Goal: Task Accomplishment & Management: Use online tool/utility

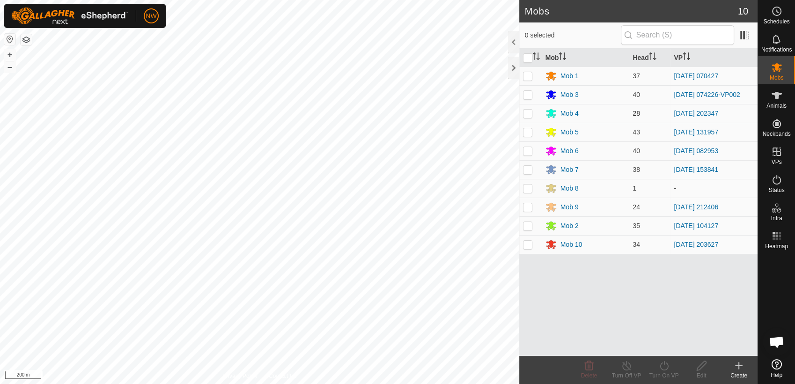
click at [528, 114] on p-checkbox at bounding box center [527, 113] width 9 height 7
checkbox input "true"
click at [663, 365] on icon at bounding box center [664, 365] width 12 height 11
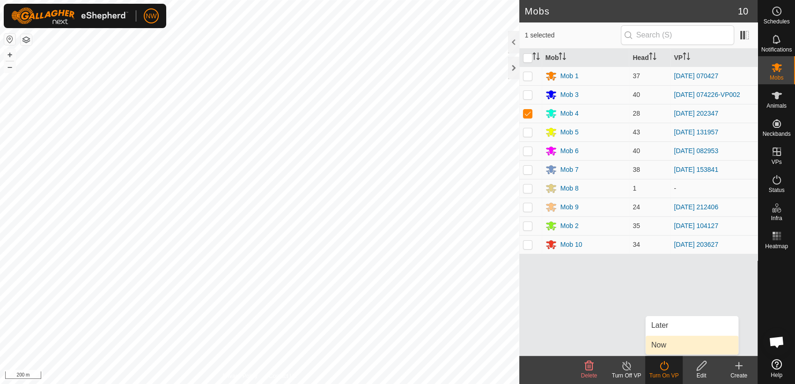
click at [666, 343] on link "Now" at bounding box center [691, 345] width 93 height 19
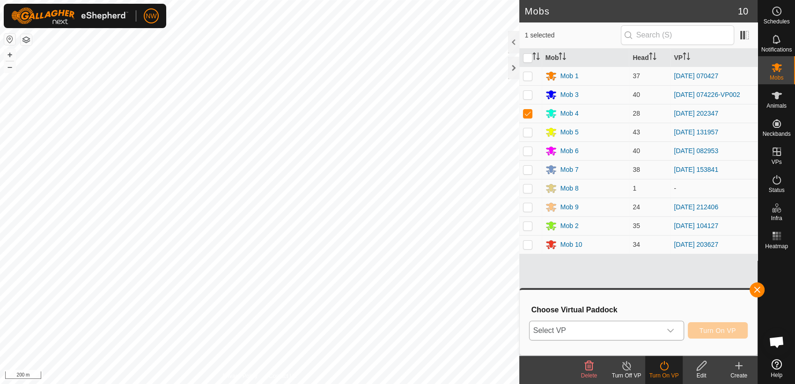
click at [672, 328] on icon "dropdown trigger" at bounding box center [669, 330] width 7 height 7
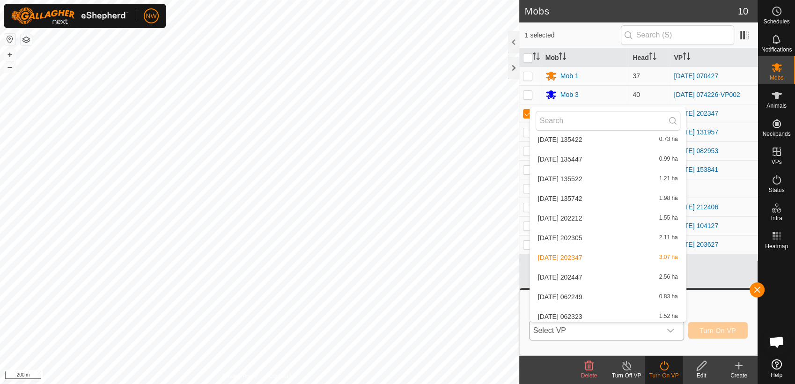
scroll to position [8044, 0]
click at [583, 293] on li "[DATE] 062432 1.47 ha" at bounding box center [608, 297] width 156 height 19
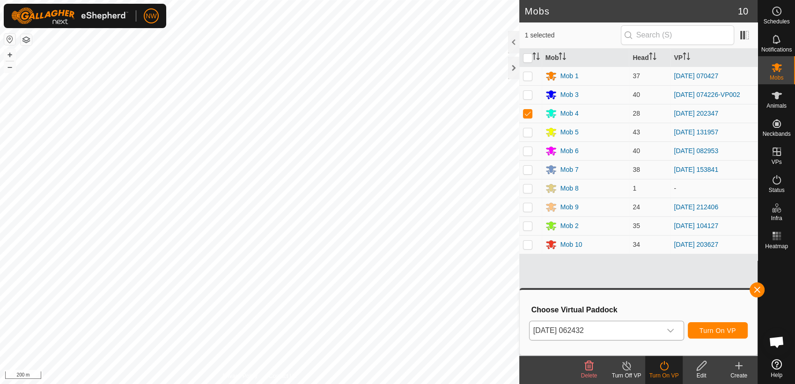
click at [670, 328] on icon "dropdown trigger" at bounding box center [669, 330] width 7 height 7
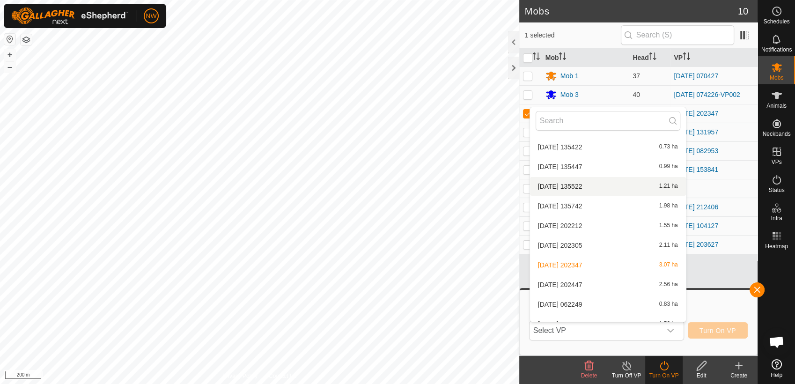
scroll to position [7976, 0]
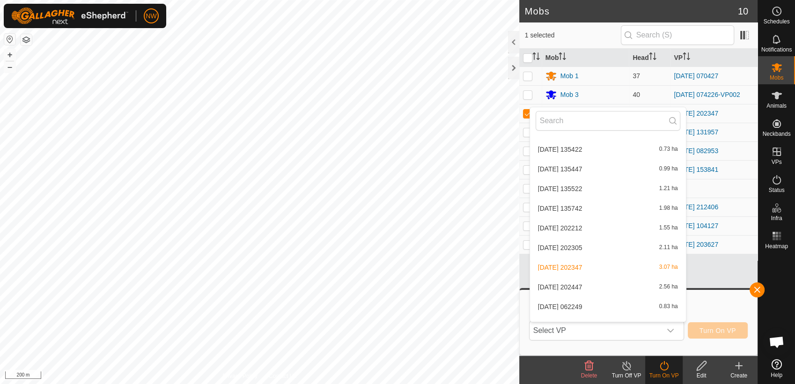
click at [570, 184] on li "[DATE] 135522 1.21 ha" at bounding box center [608, 188] width 156 height 19
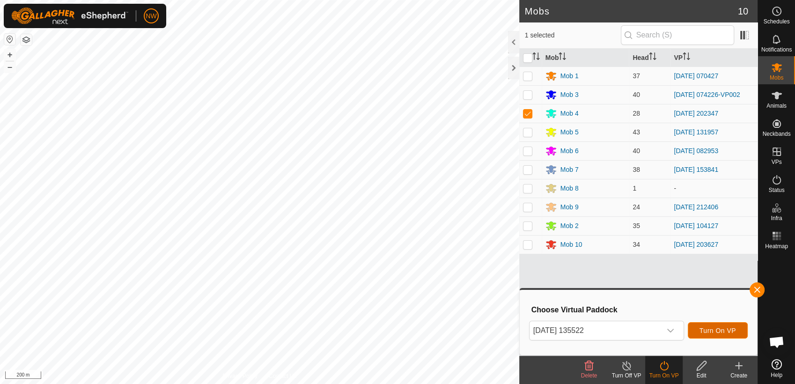
click at [715, 329] on span "Turn On VP" at bounding box center [717, 330] width 37 height 7
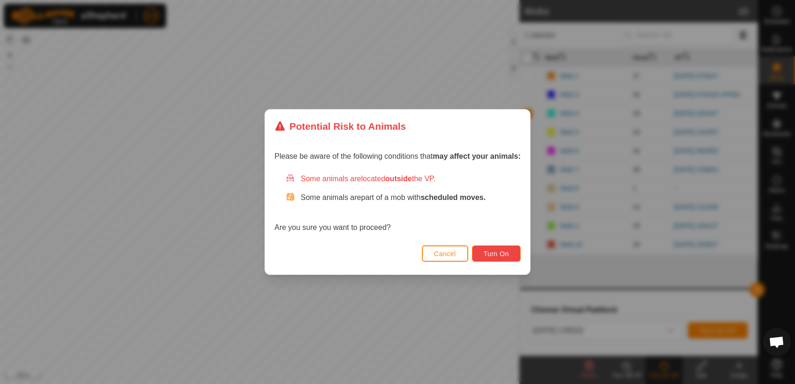
click at [502, 250] on span "Turn On" at bounding box center [495, 253] width 25 height 7
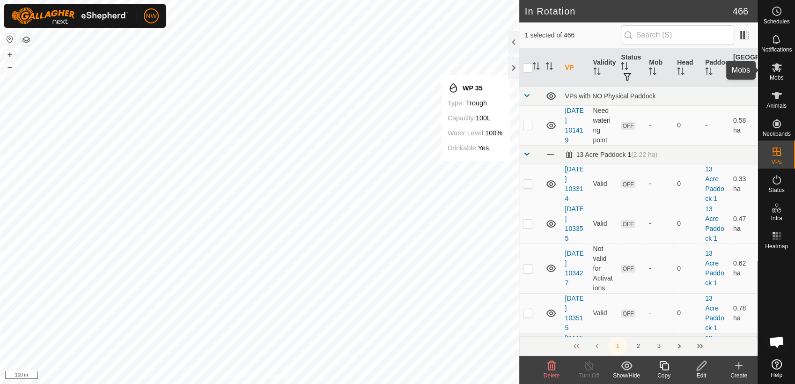
click at [781, 69] on icon at bounding box center [776, 67] width 11 height 11
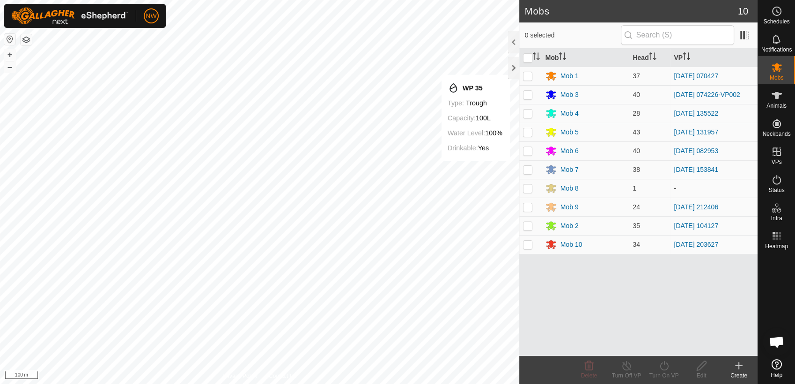
click at [529, 131] on p-checkbox at bounding box center [527, 131] width 9 height 7
checkbox input "true"
click at [625, 367] on icon at bounding box center [627, 365] width 12 height 11
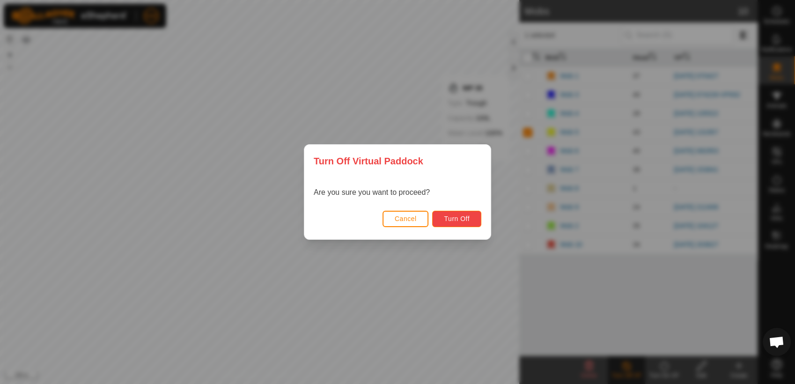
click at [466, 219] on span "Turn Off" at bounding box center [457, 218] width 26 height 7
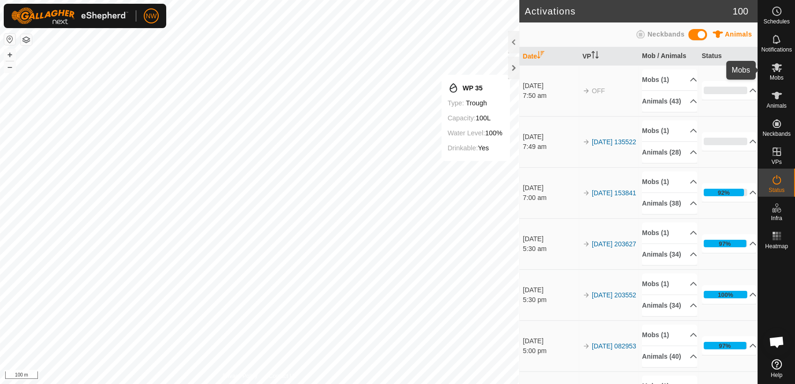
click at [778, 69] on icon at bounding box center [776, 67] width 11 height 11
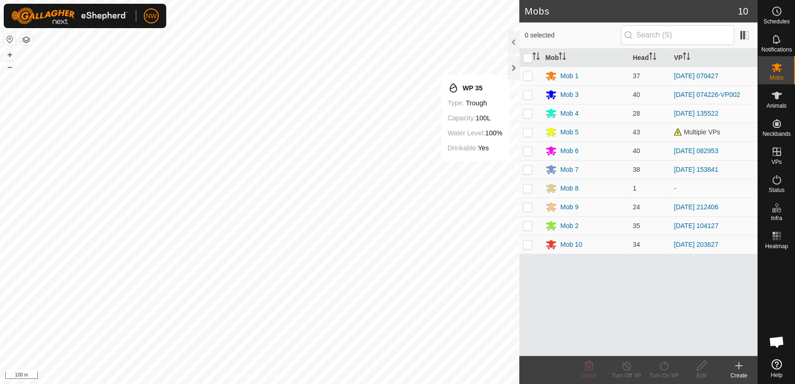
click at [528, 133] on p-checkbox at bounding box center [527, 131] width 9 height 7
checkbox input "true"
click at [665, 365] on icon at bounding box center [664, 365] width 12 height 11
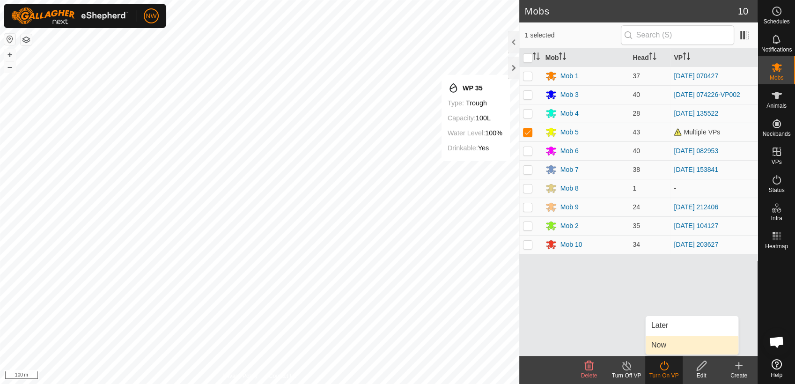
click at [669, 342] on link "Now" at bounding box center [691, 345] width 93 height 19
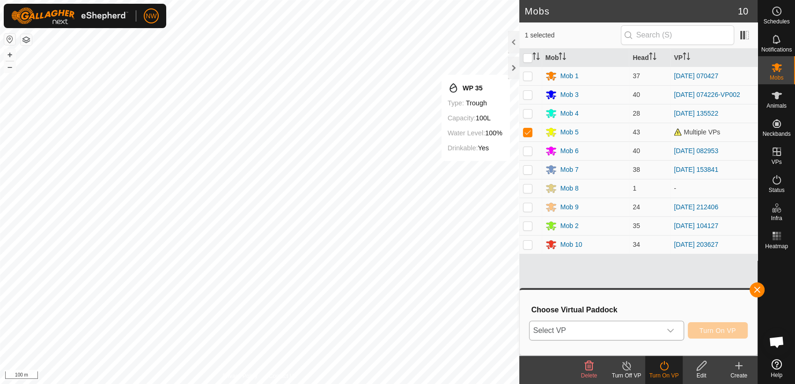
click at [672, 327] on icon "dropdown trigger" at bounding box center [669, 330] width 7 height 7
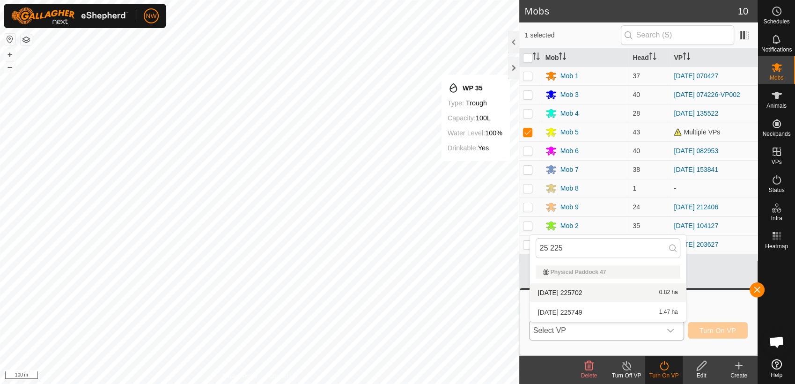
type input "25 225"
click at [569, 286] on li "[DATE] 225702 0.82 ha" at bounding box center [608, 292] width 156 height 19
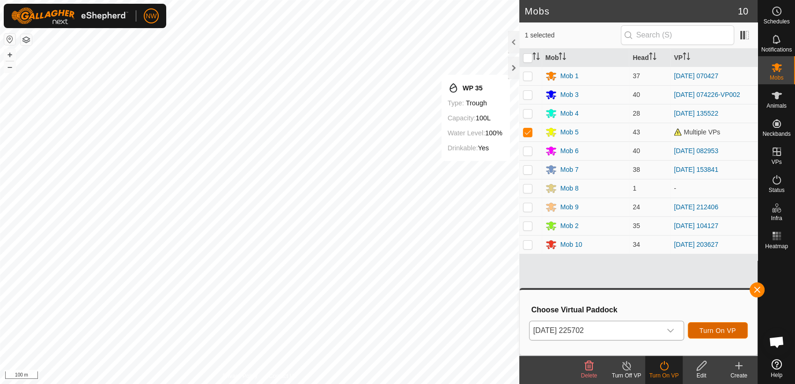
click at [704, 327] on span "Turn On VP" at bounding box center [717, 330] width 37 height 7
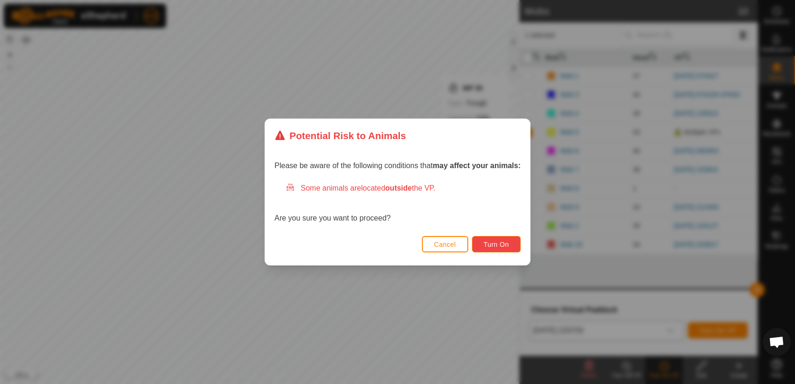
click at [492, 240] on button "Turn On" at bounding box center [496, 244] width 49 height 16
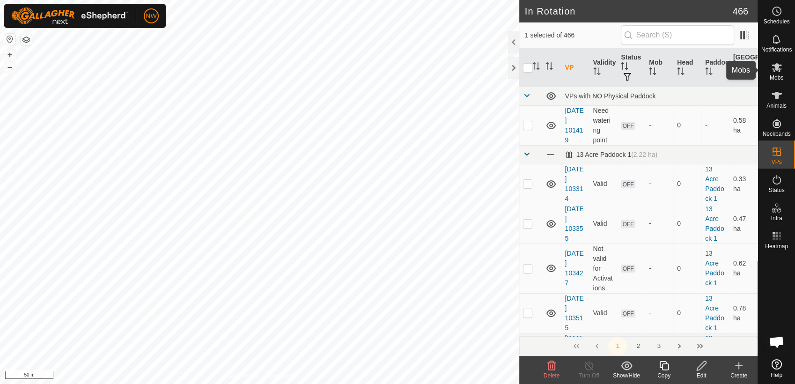
click at [782, 66] on es-mob-svg-icon at bounding box center [776, 67] width 17 height 15
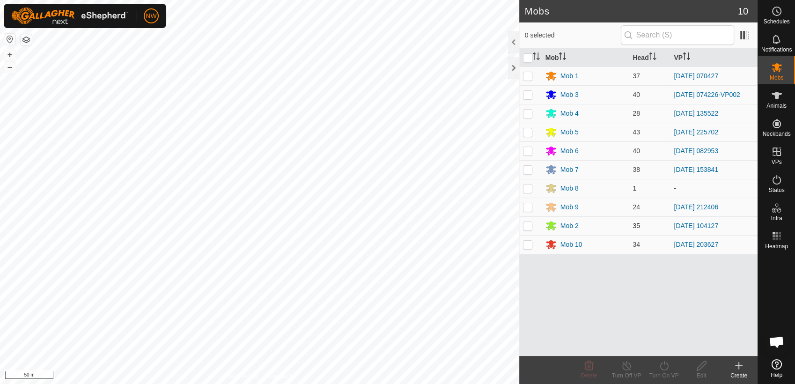
click at [526, 226] on p-checkbox at bounding box center [527, 225] width 9 height 7
checkbox input "true"
click at [629, 367] on icon at bounding box center [627, 365] width 12 height 11
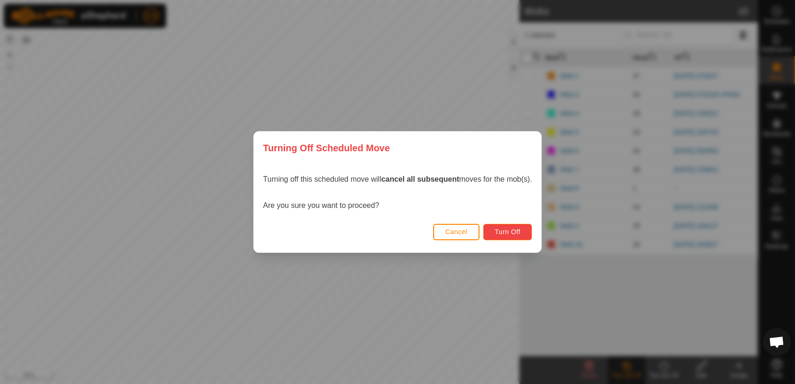
click at [520, 234] on span "Turn Off" at bounding box center [508, 231] width 26 height 7
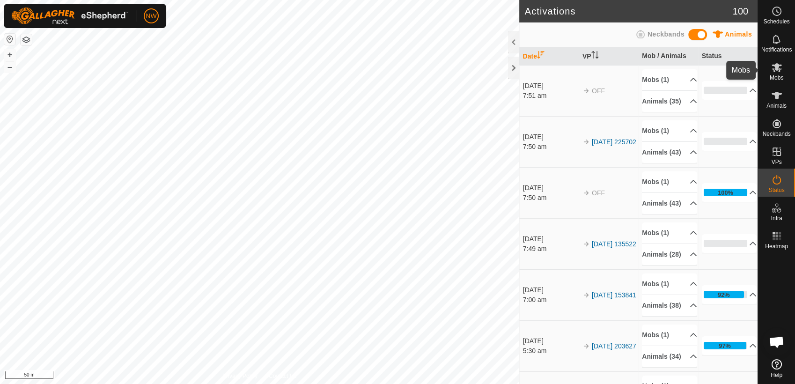
click at [778, 70] on icon at bounding box center [776, 67] width 11 height 11
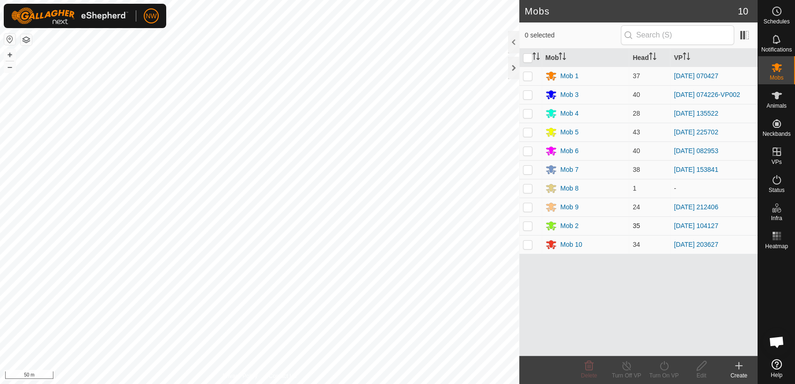
click at [528, 226] on p-checkbox at bounding box center [527, 225] width 9 height 7
checkbox input "true"
click at [664, 365] on icon at bounding box center [664, 365] width 12 height 11
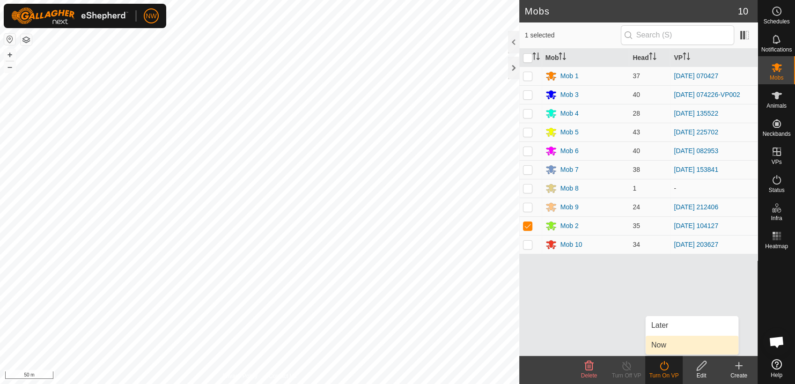
click at [663, 344] on link "Now" at bounding box center [691, 345] width 93 height 19
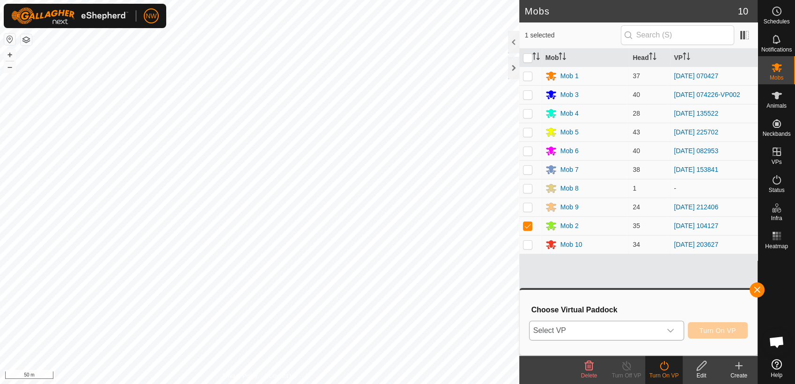
click at [673, 328] on icon "dropdown trigger" at bounding box center [669, 330] width 7 height 7
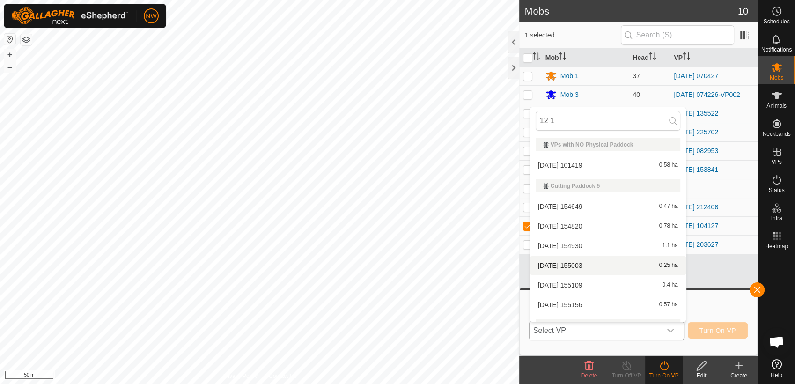
type input "12 1"
click at [571, 261] on li "[DATE] 155003 0.25 ha" at bounding box center [608, 265] width 156 height 19
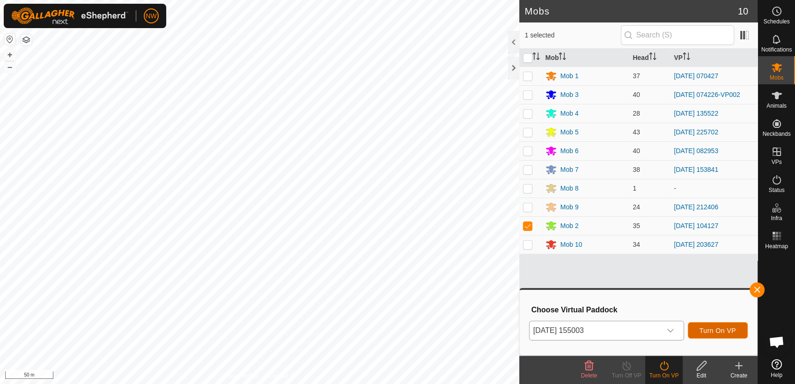
click at [718, 329] on span "Turn On VP" at bounding box center [717, 330] width 37 height 7
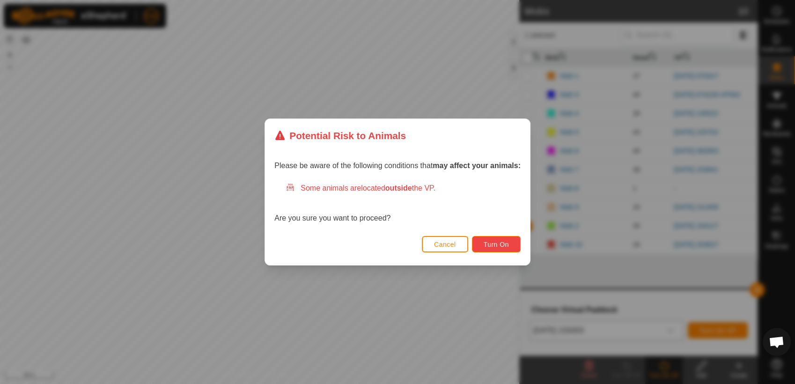
click at [493, 241] on span "Turn On" at bounding box center [495, 244] width 25 height 7
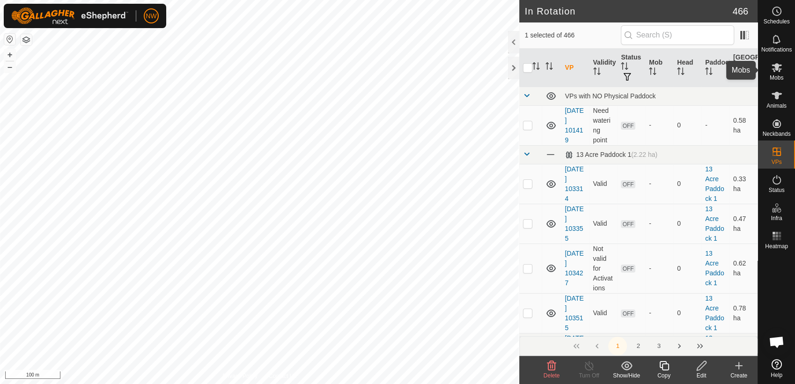
click at [780, 69] on icon at bounding box center [776, 67] width 11 height 11
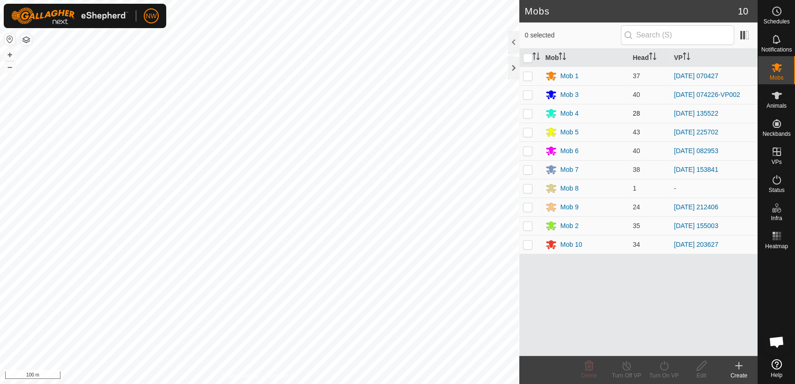
drag, startPoint x: 530, startPoint y: 94, endPoint x: 552, endPoint y: 105, distance: 24.7
click at [530, 95] on p-checkbox at bounding box center [527, 94] width 9 height 7
checkbox input "true"
click at [666, 369] on icon at bounding box center [663, 365] width 8 height 9
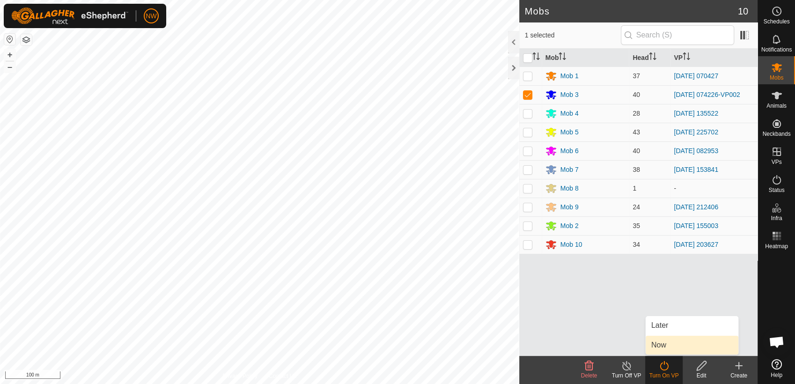
click at [670, 342] on link "Now" at bounding box center [691, 345] width 93 height 19
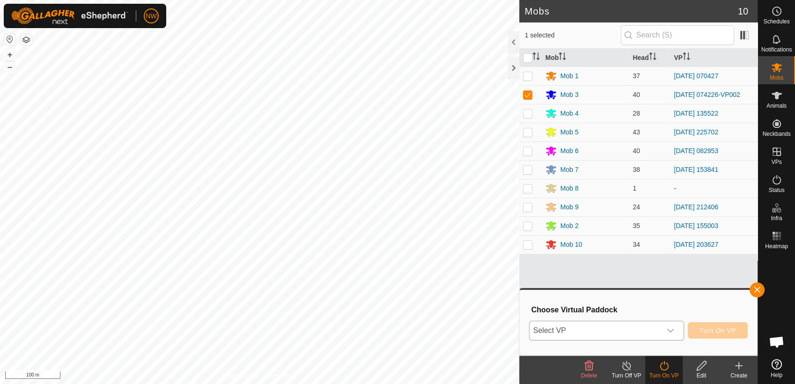
click at [673, 330] on icon "dropdown trigger" at bounding box center [670, 331] width 7 height 4
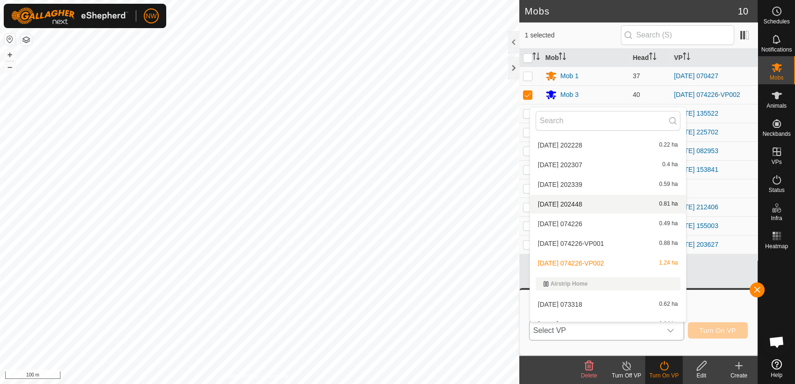
scroll to position [208, 0]
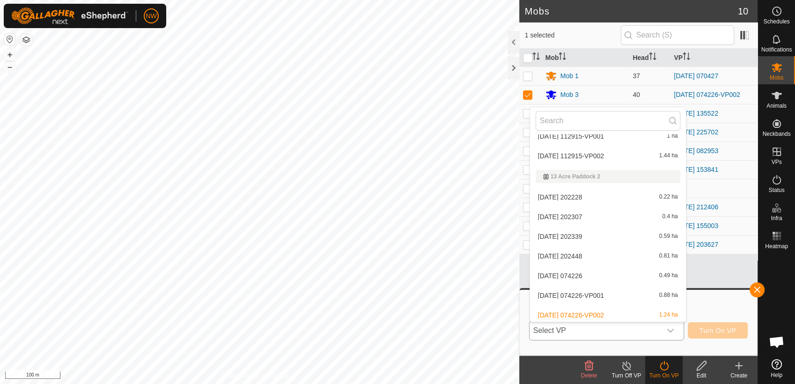
click at [577, 195] on li "[DATE] 202228 0.22 ha" at bounding box center [608, 197] width 156 height 19
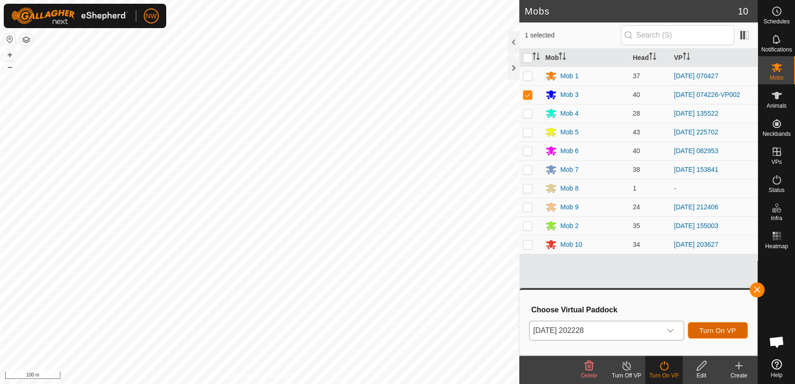
click at [711, 330] on span "Turn On VP" at bounding box center [717, 330] width 37 height 7
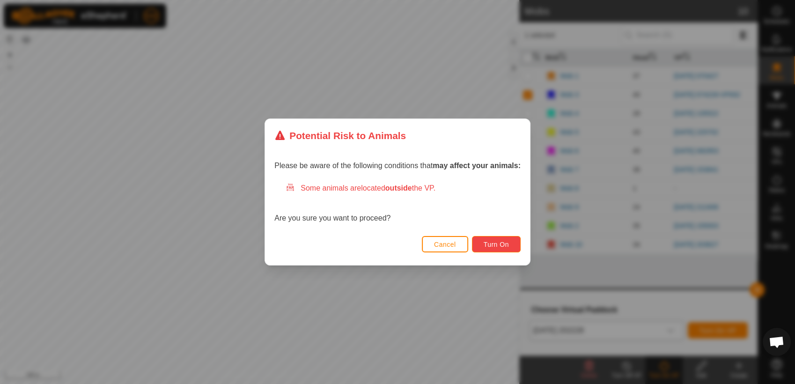
click at [511, 245] on button "Turn On" at bounding box center [496, 244] width 49 height 16
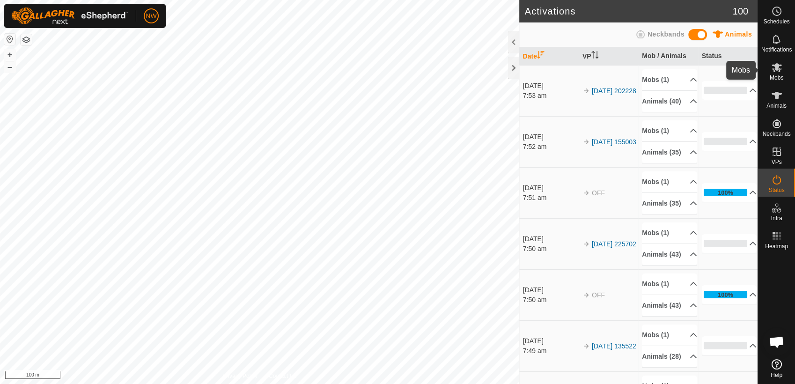
click at [773, 71] on icon at bounding box center [776, 67] width 10 height 9
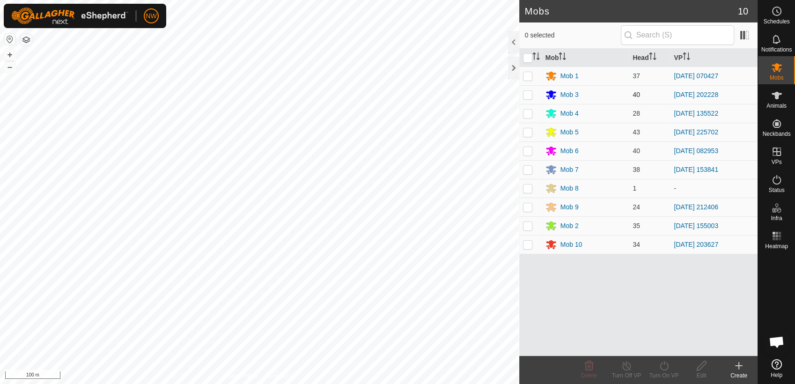
click at [526, 92] on p-checkbox at bounding box center [527, 94] width 9 height 7
checkbox input "true"
click at [622, 365] on icon at bounding box center [626, 365] width 8 height 9
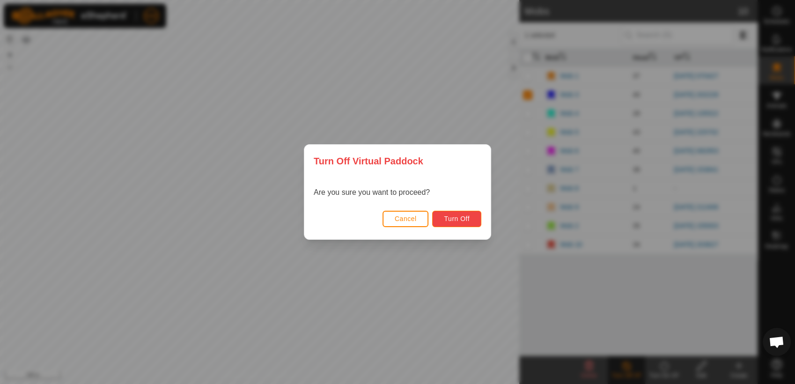
click at [455, 216] on span "Turn Off" at bounding box center [457, 218] width 26 height 7
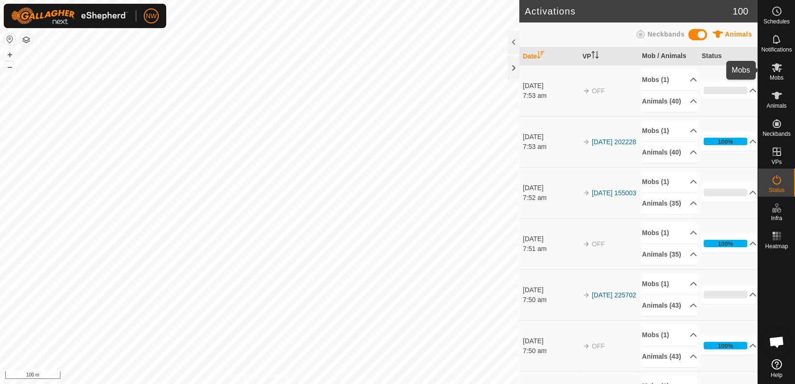
click at [778, 67] on icon at bounding box center [776, 67] width 10 height 9
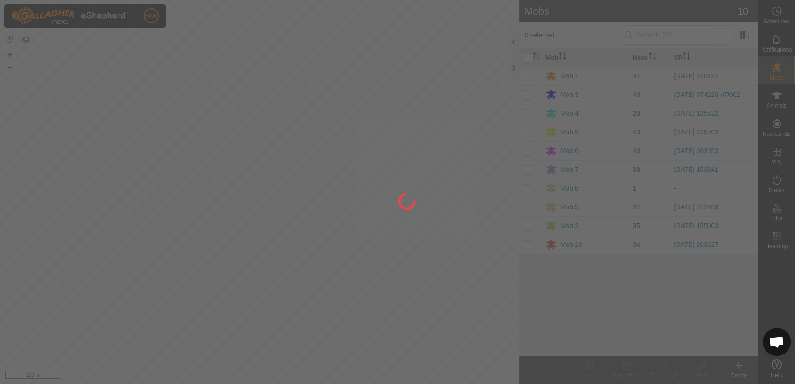
drag, startPoint x: 528, startPoint y: 91, endPoint x: 530, endPoint y: 99, distance: 8.3
click at [528, 92] on div at bounding box center [397, 192] width 795 height 384
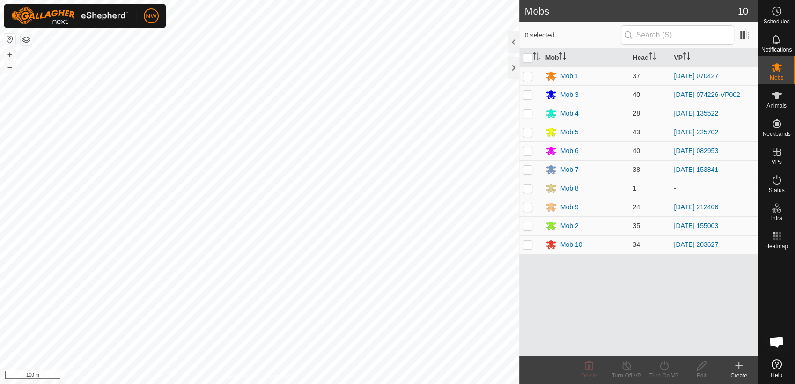
click at [526, 95] on p-checkbox at bounding box center [527, 94] width 9 height 7
checkbox input "true"
click at [663, 368] on icon at bounding box center [664, 365] width 12 height 11
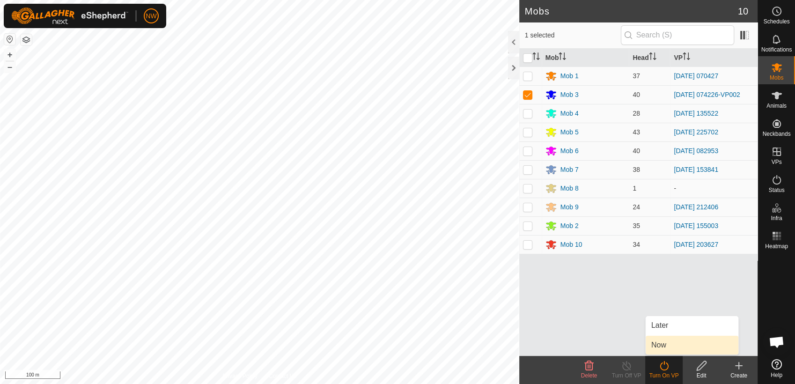
click at [660, 346] on link "Now" at bounding box center [691, 345] width 93 height 19
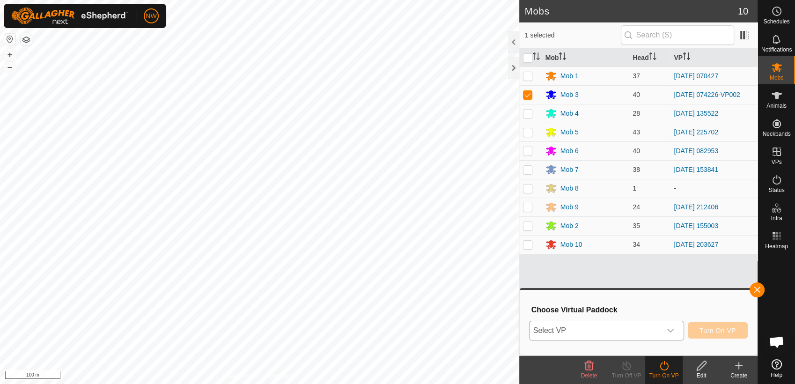
click at [673, 331] on icon "dropdown trigger" at bounding box center [669, 330] width 7 height 7
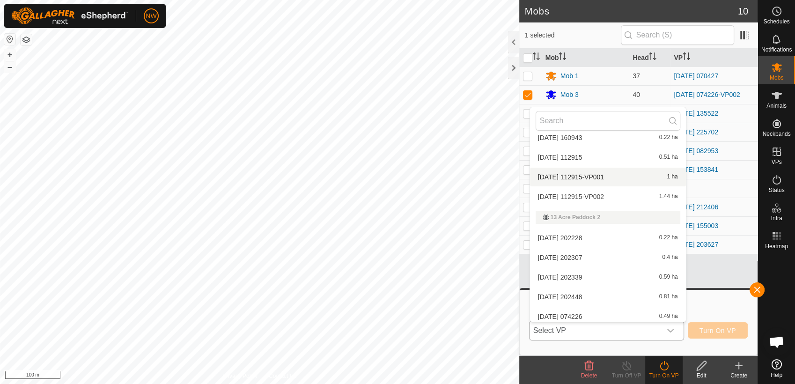
scroll to position [168, 0]
click at [573, 232] on li "[DATE] 202228 0.22 ha" at bounding box center [608, 236] width 156 height 19
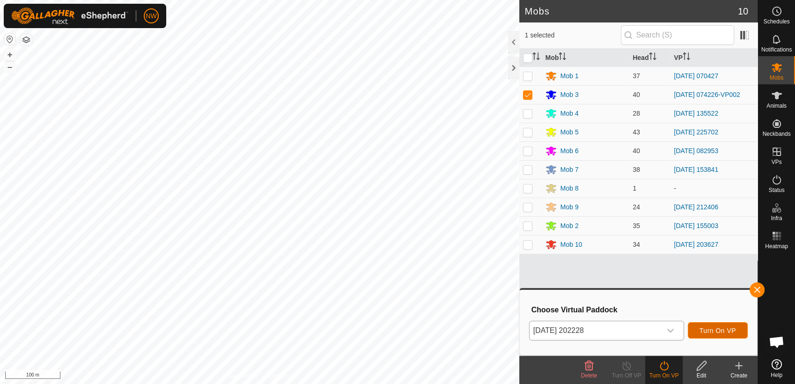
click at [708, 328] on span "Turn On VP" at bounding box center [717, 330] width 37 height 7
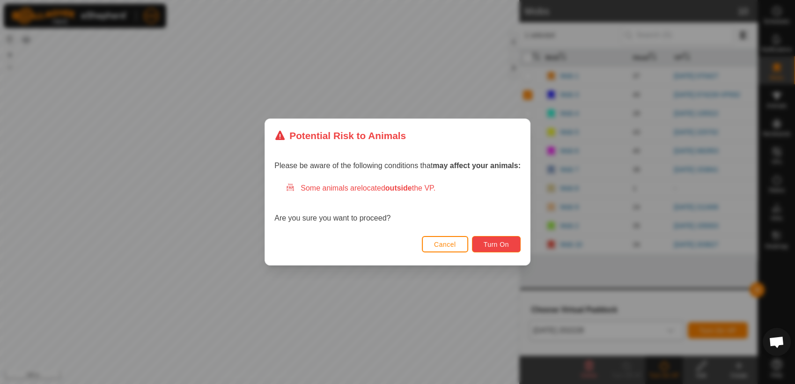
click at [509, 244] on button "Turn On" at bounding box center [496, 244] width 49 height 16
